Goal: Use online tool/utility: Utilize a website feature to perform a specific function

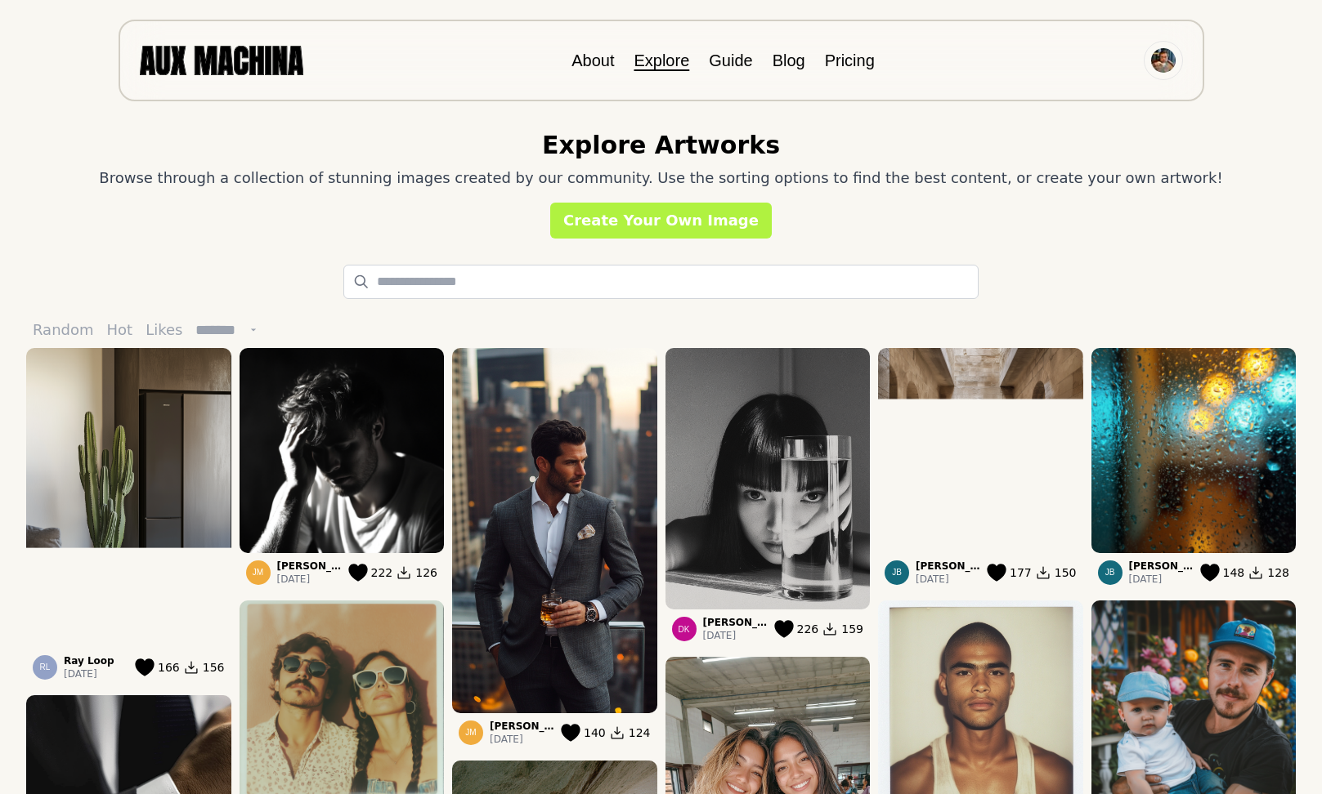
click at [430, 284] on input "text" at bounding box center [660, 282] width 635 height 34
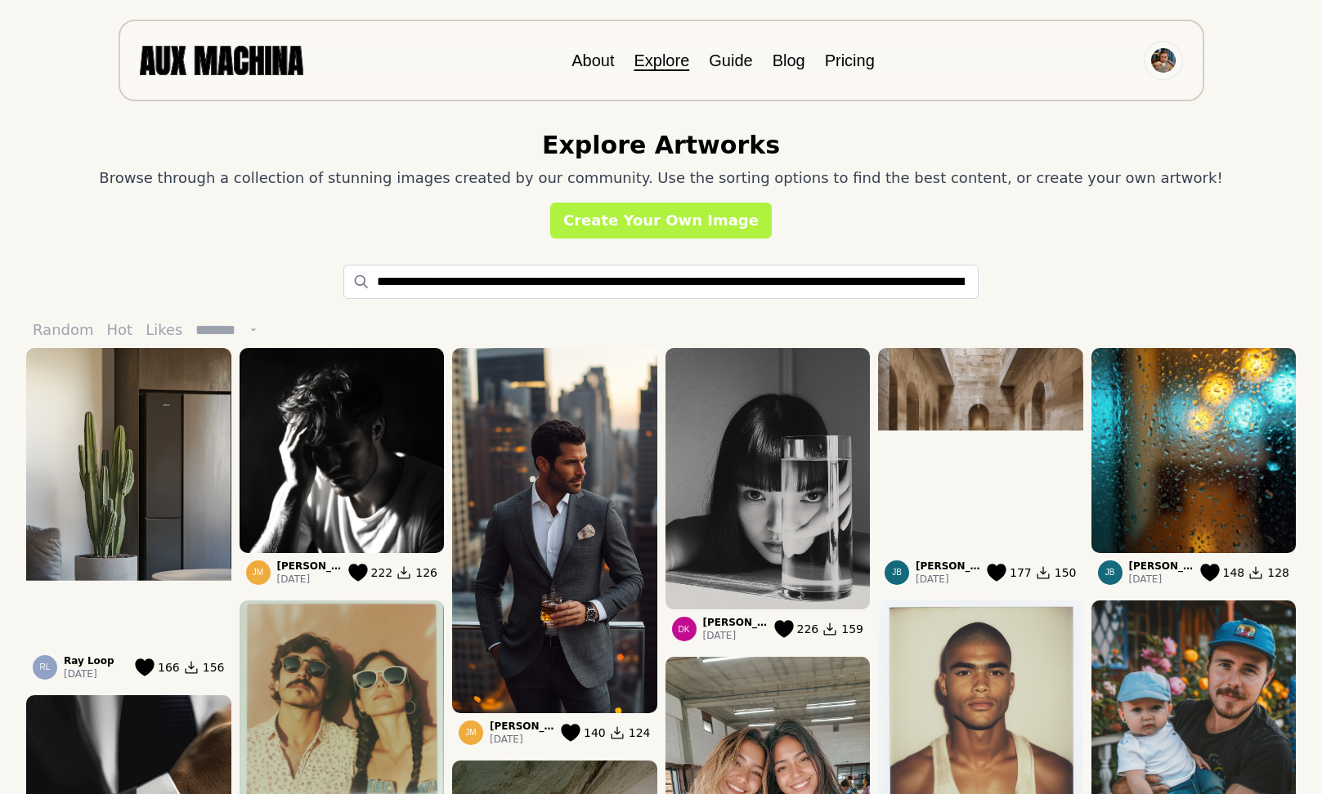
scroll to position [0, 2160]
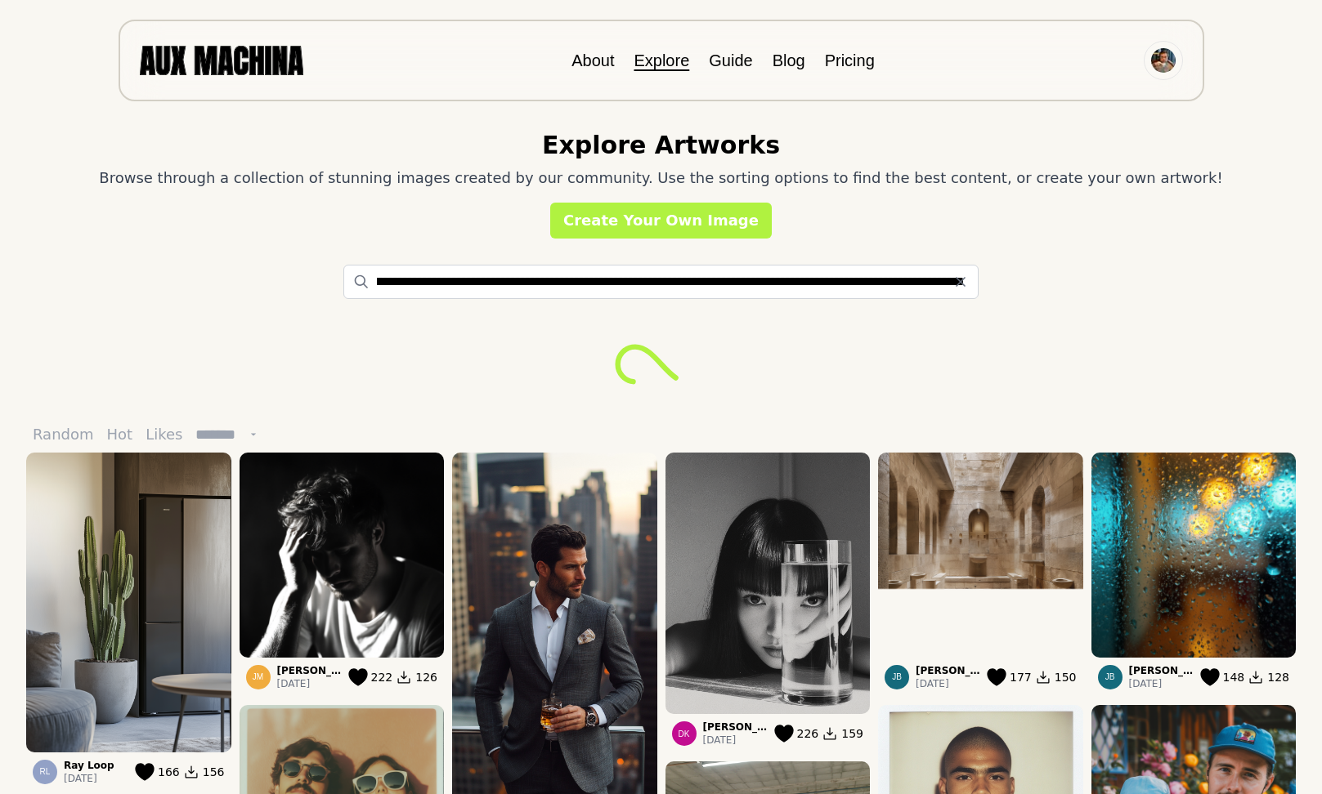
type input "**********"
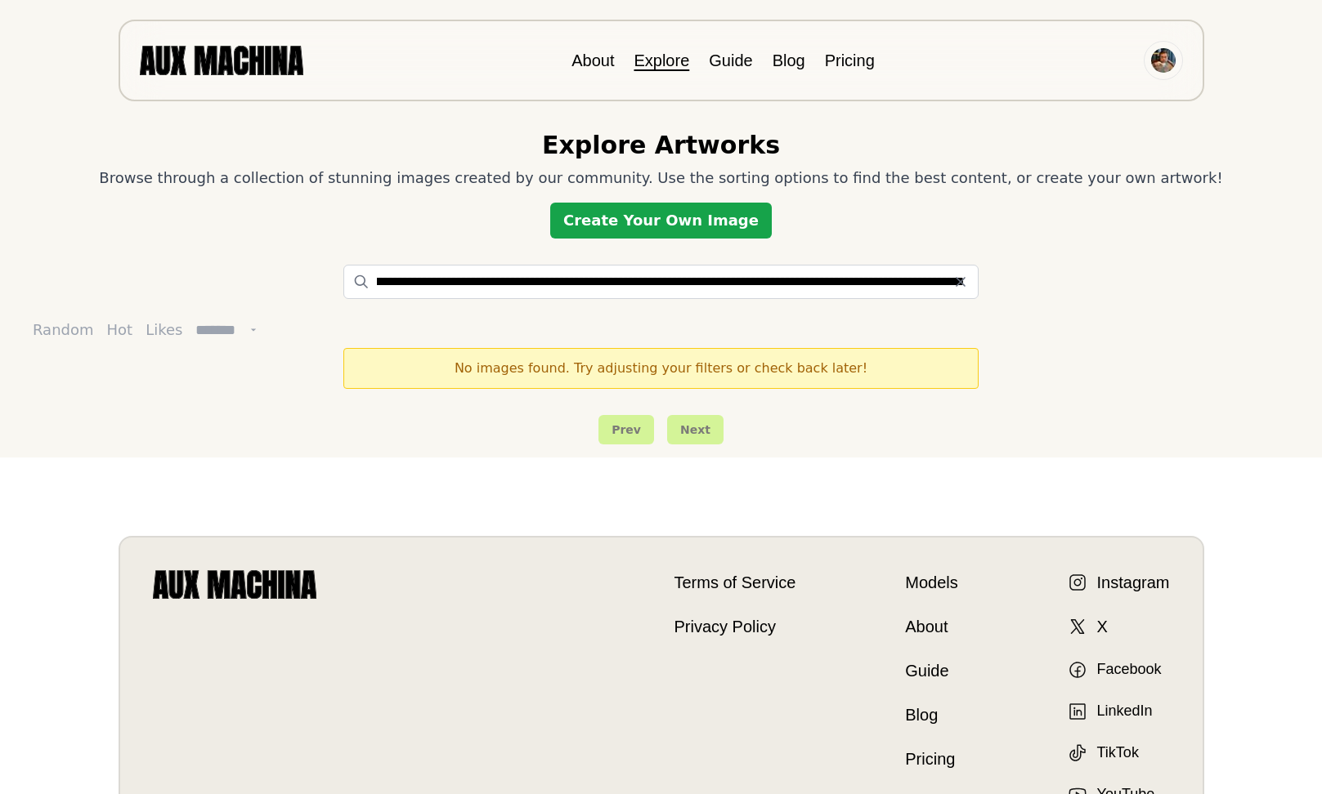
scroll to position [0, 0]
click at [642, 221] on link "Create Your Own Image" at bounding box center [660, 221] width 221 height 36
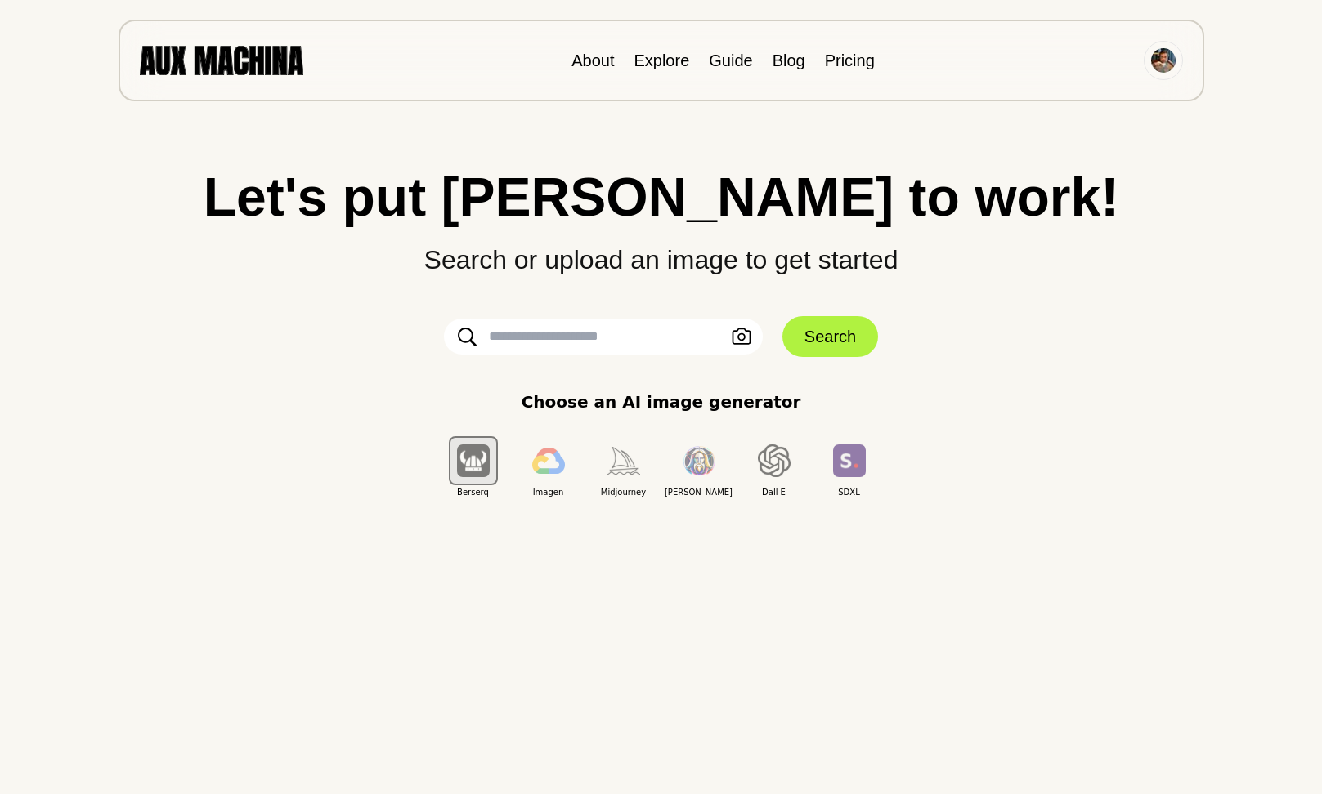
click at [549, 336] on input "text" at bounding box center [603, 337] width 319 height 36
paste input "**********"
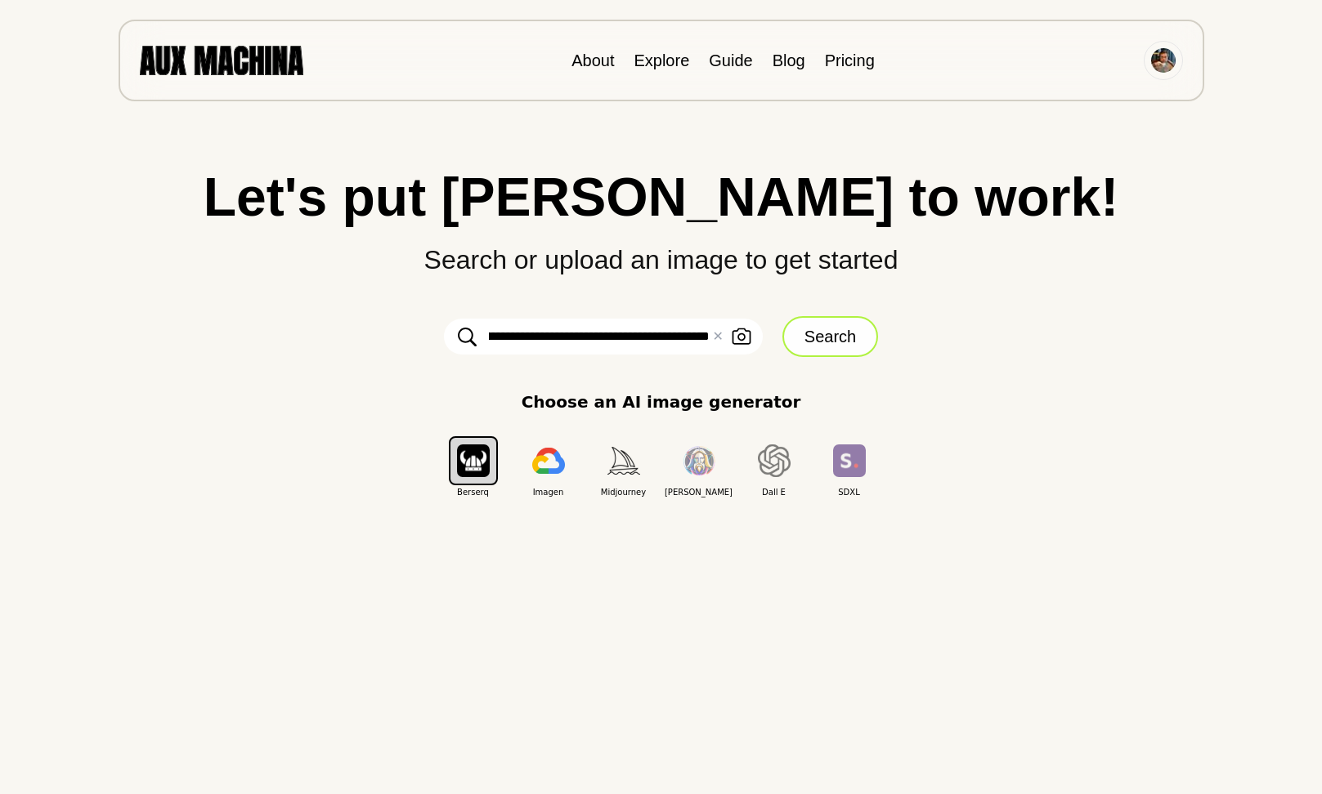
type input "**********"
click at [830, 336] on button "Search" at bounding box center [830, 336] width 96 height 41
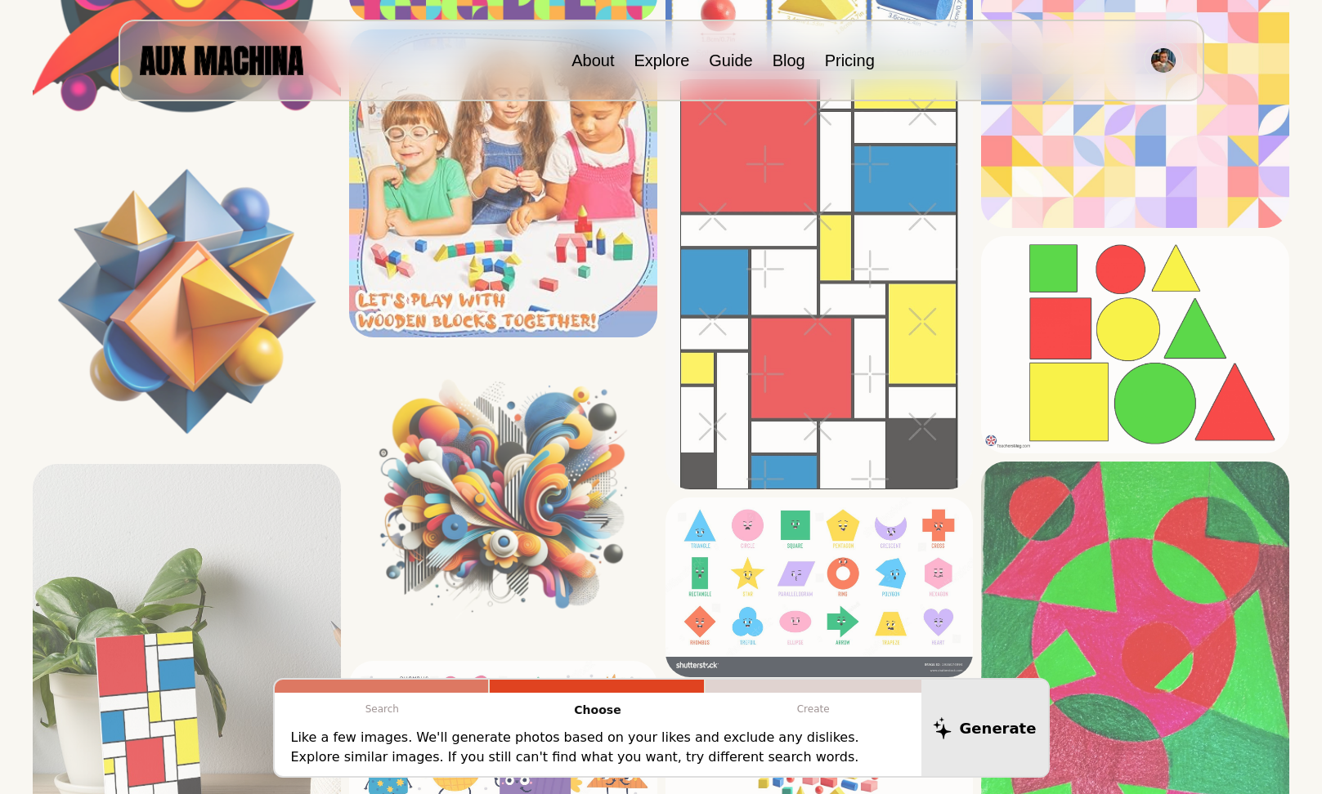
scroll to position [3349, 0]
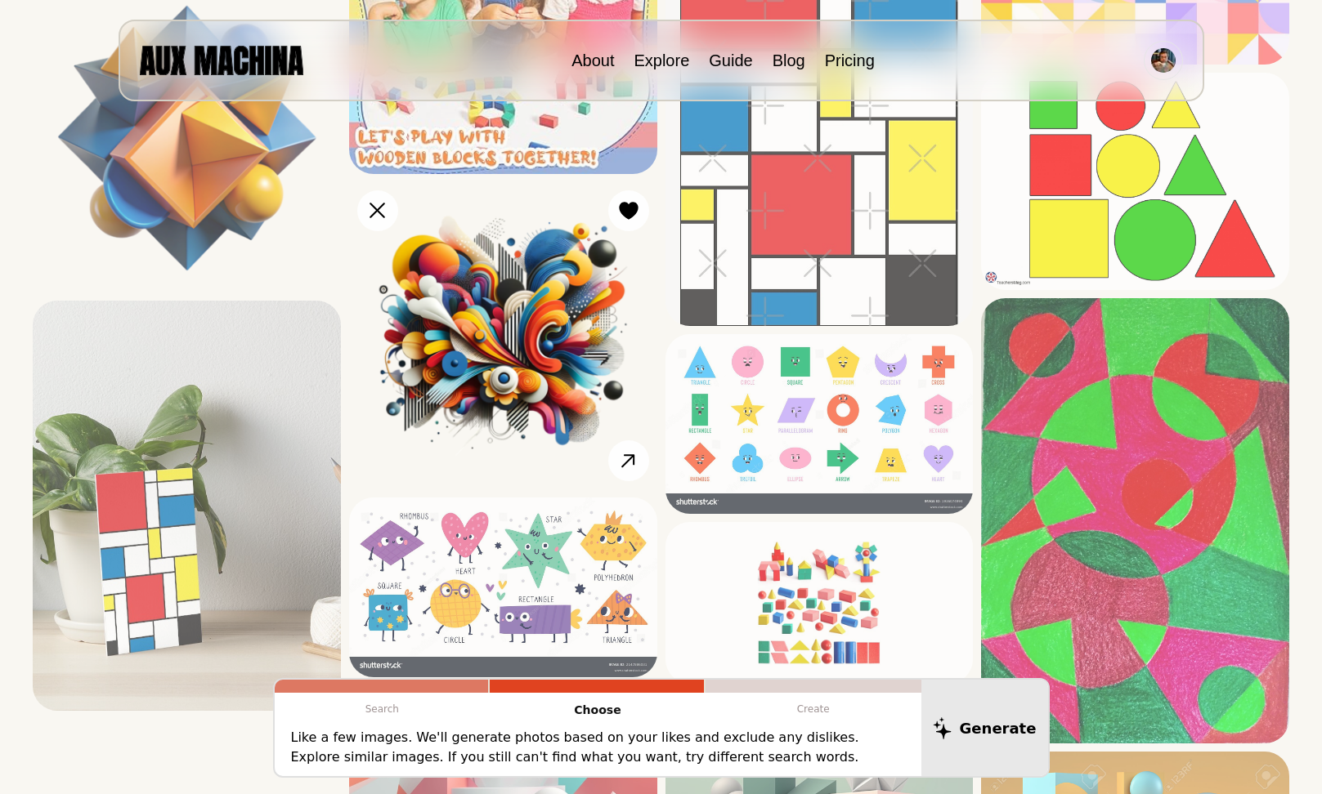
click at [505, 345] on img at bounding box center [503, 336] width 308 height 308
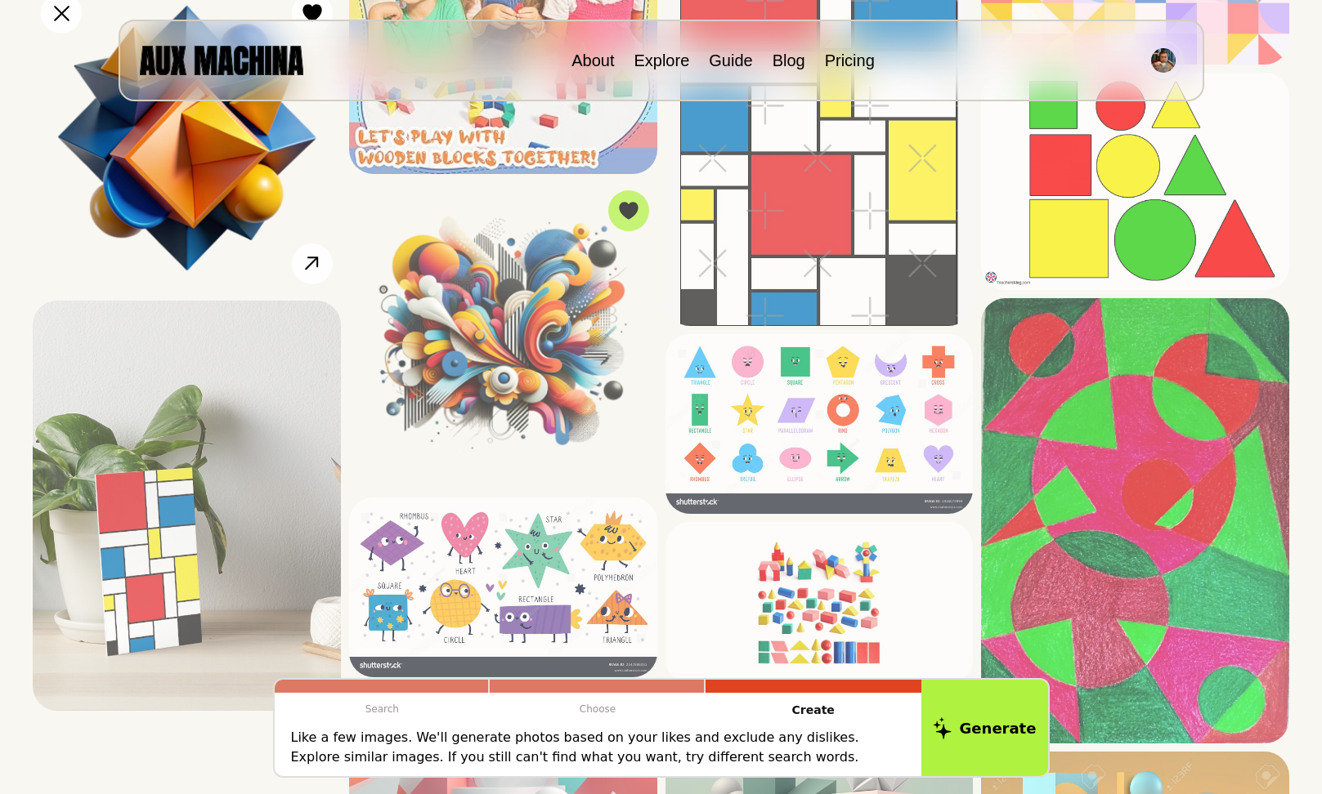
click at [218, 196] on img at bounding box center [187, 138] width 308 height 308
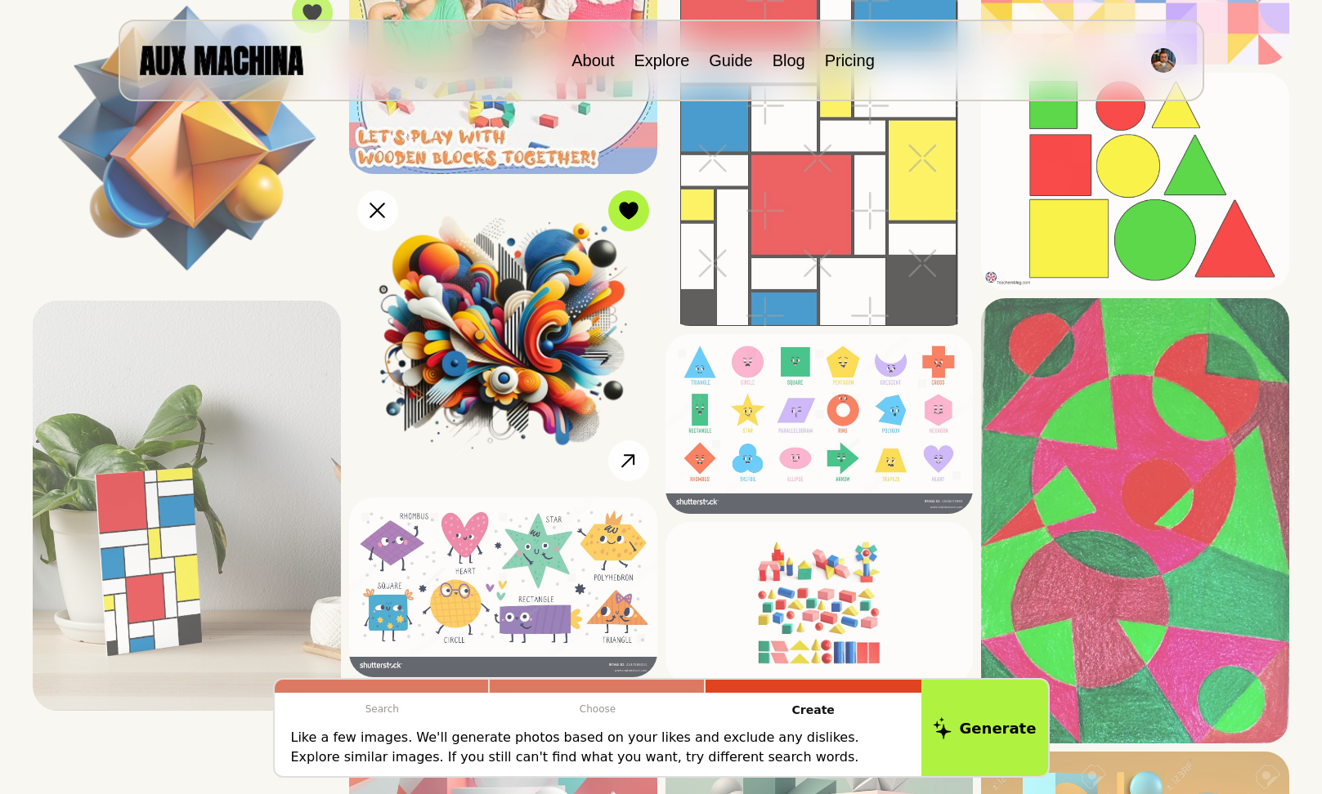
click at [499, 369] on img at bounding box center [503, 336] width 308 height 308
click at [622, 459] on icon at bounding box center [628, 462] width 24 height 24
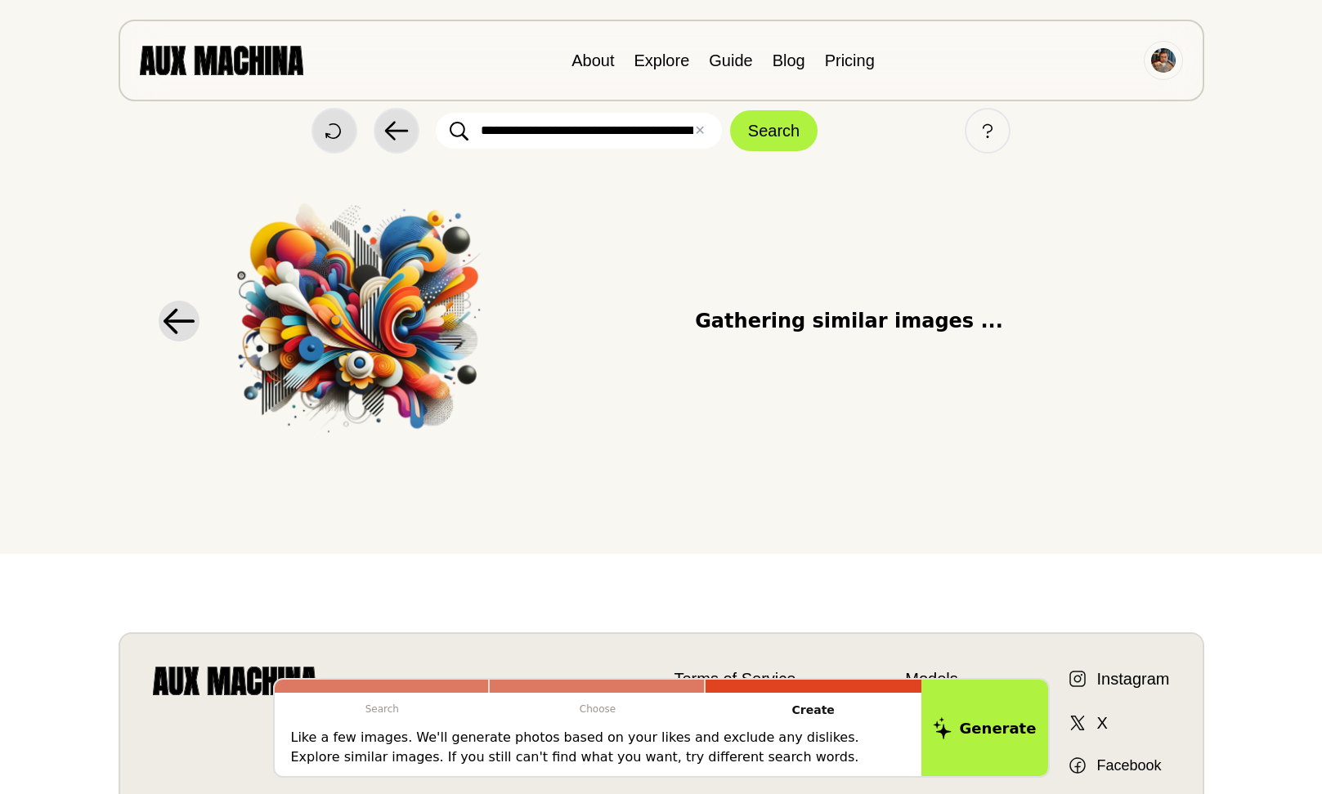
scroll to position [0, 0]
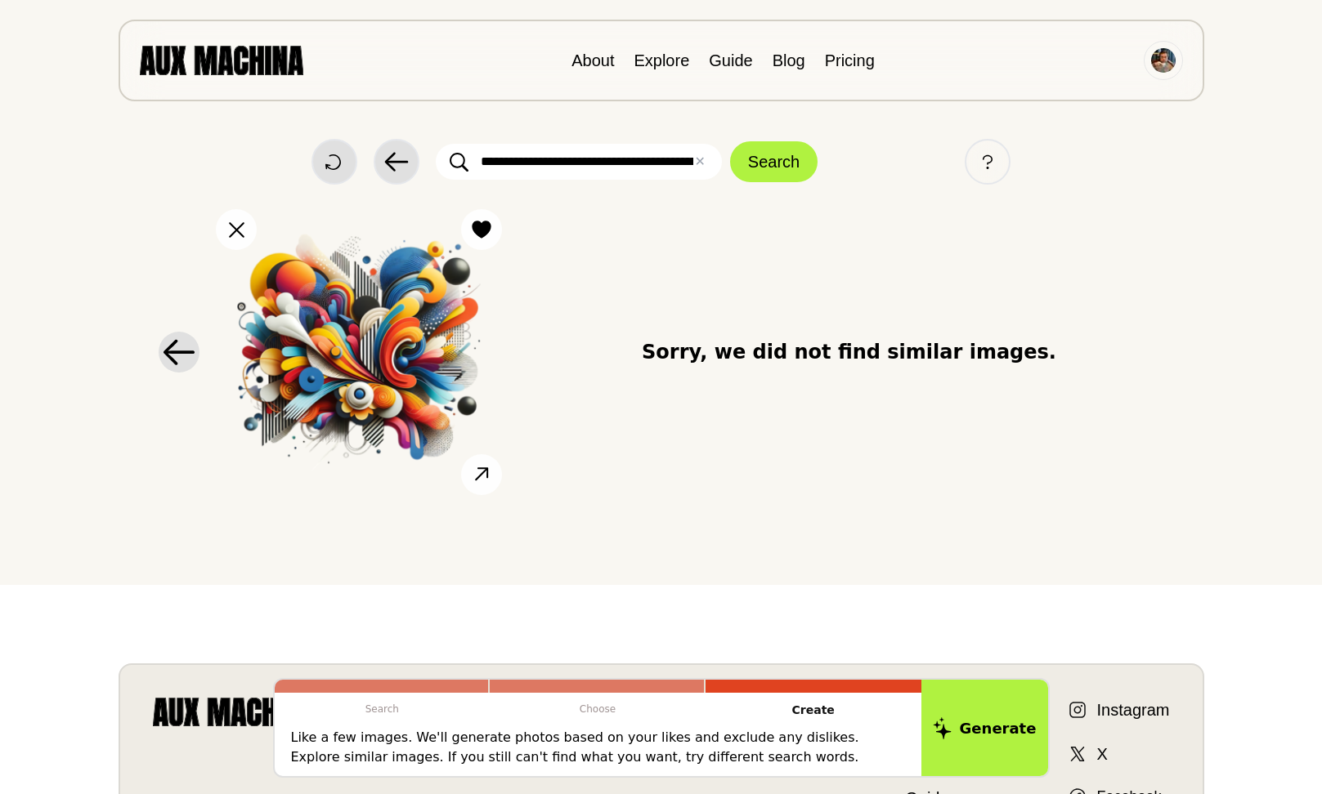
click at [396, 346] on img at bounding box center [359, 352] width 302 height 302
click at [168, 346] on icon at bounding box center [179, 352] width 33 height 26
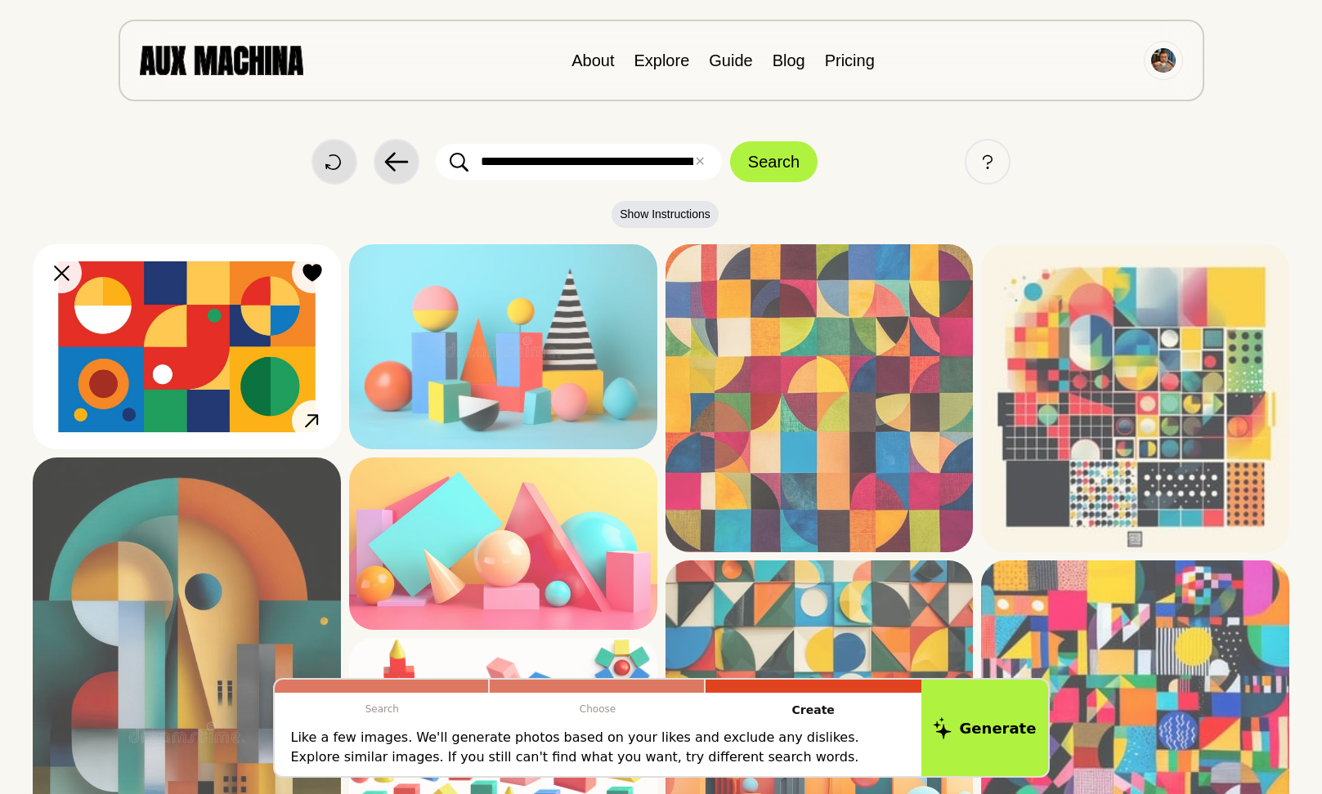
click at [179, 340] on img at bounding box center [187, 346] width 308 height 205
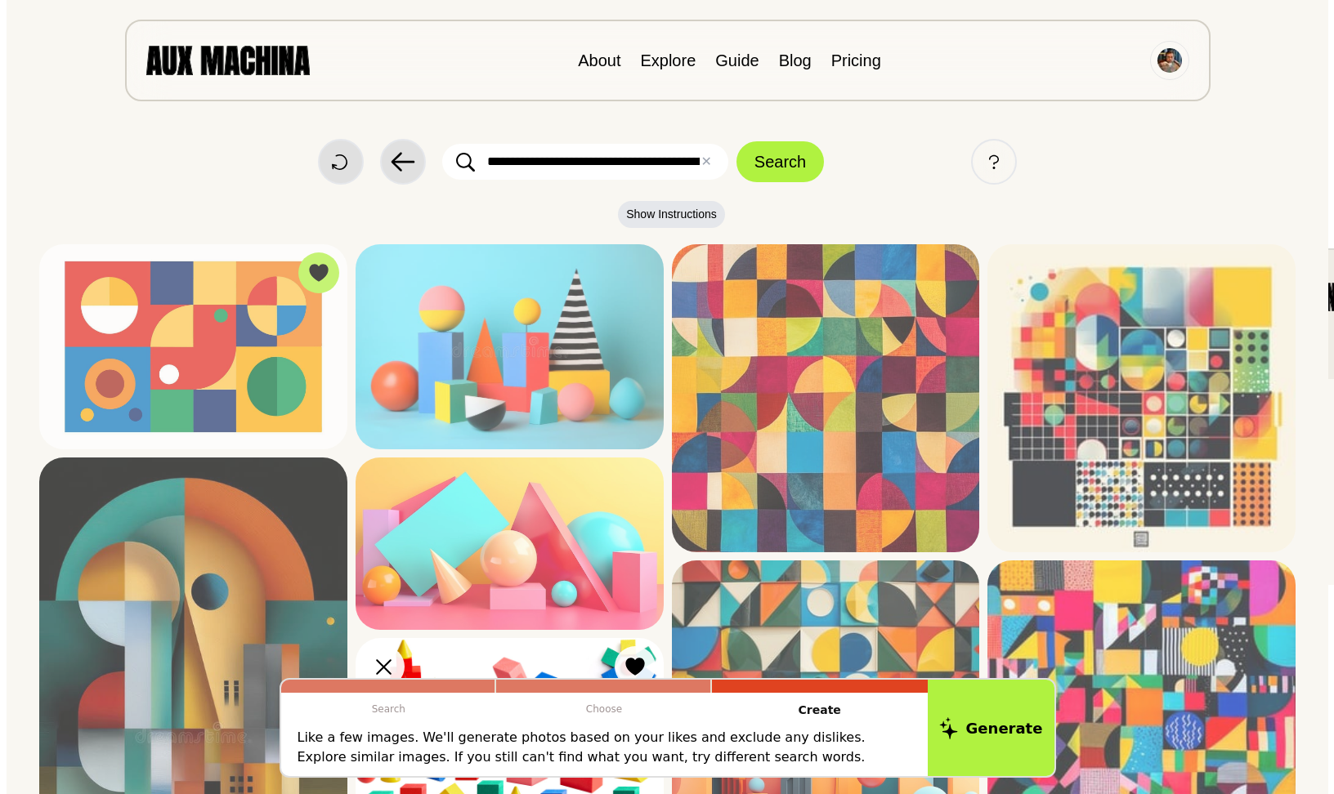
scroll to position [245, 0]
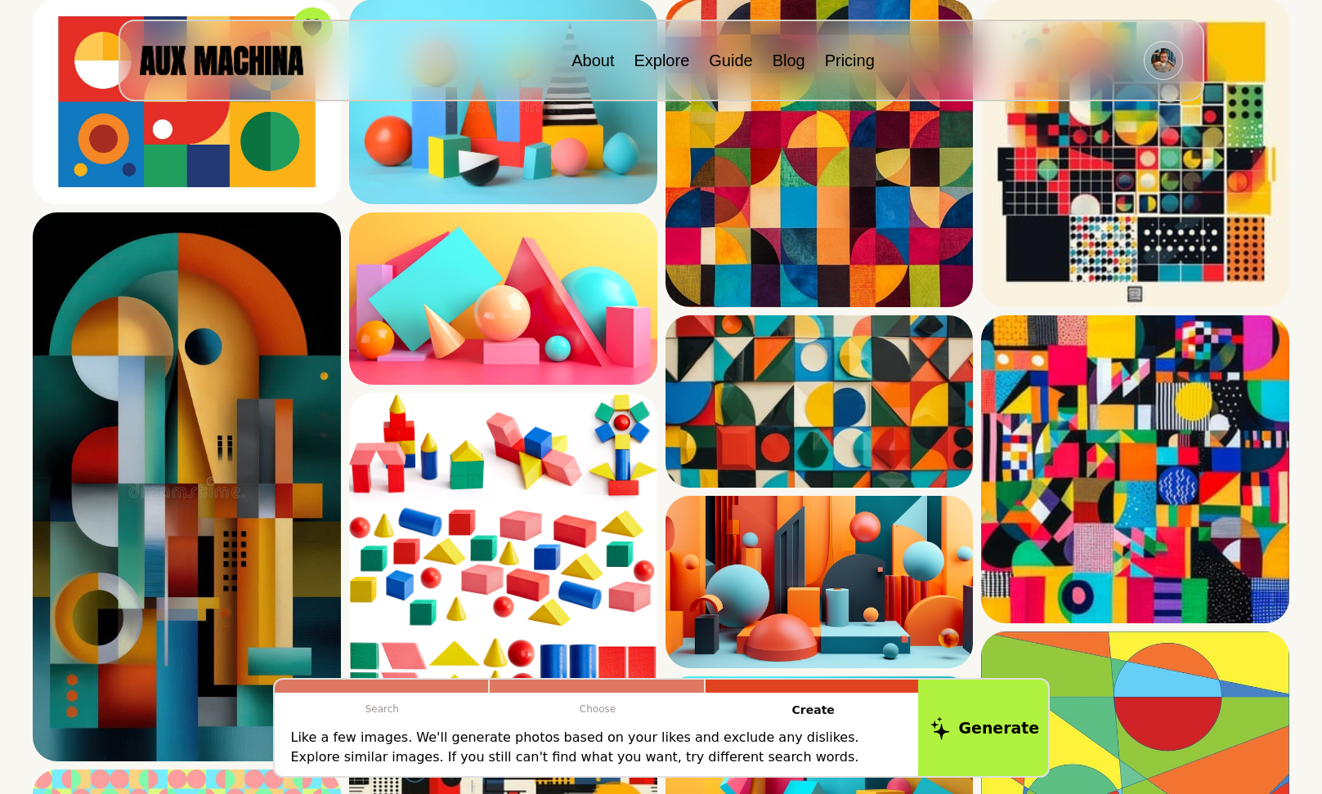
click at [985, 735] on button "Generate" at bounding box center [984, 728] width 133 height 101
